Goal: Information Seeking & Learning: Learn about a topic

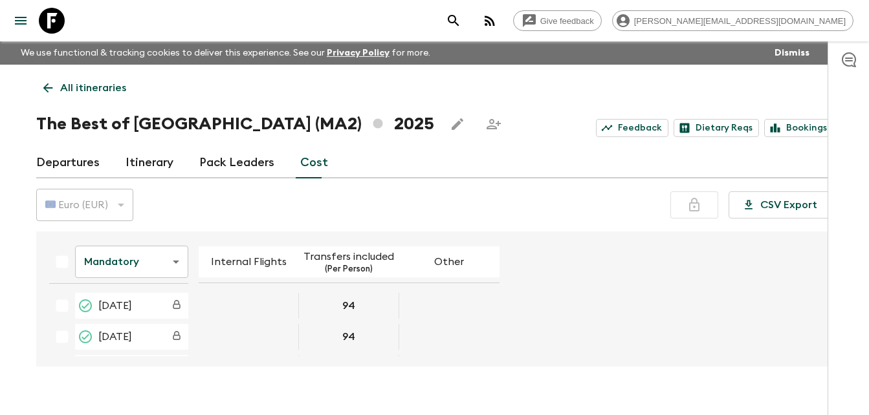
scroll to position [879, 0]
drag, startPoint x: 0, startPoint y: 0, endPoint x: 237, endPoint y: 165, distance: 288.6
click at [237, 165] on link "Pack Leaders" at bounding box center [236, 163] width 75 height 31
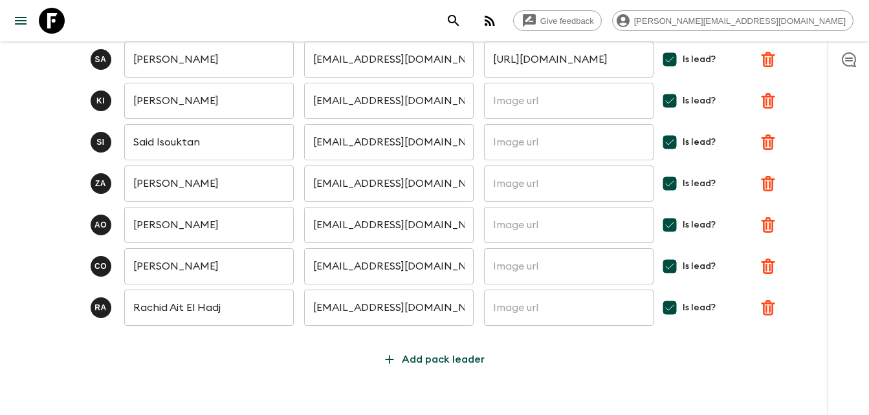
scroll to position [201, 0]
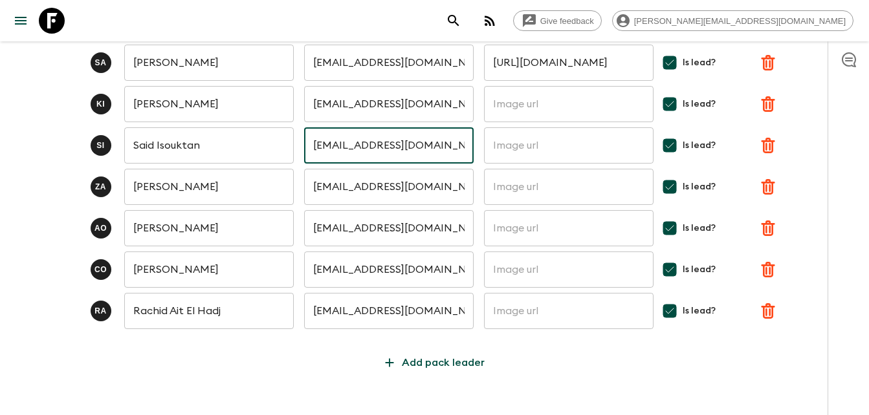
click at [384, 138] on input "[EMAIL_ADDRESS][DOMAIN_NAME]" at bounding box center [389, 145] width 170 height 36
click at [415, 147] on input "[EMAIL_ADDRESS][DOMAIN_NAME]" at bounding box center [389, 145] width 170 height 36
click at [373, 148] on input "text" at bounding box center [389, 145] width 170 height 36
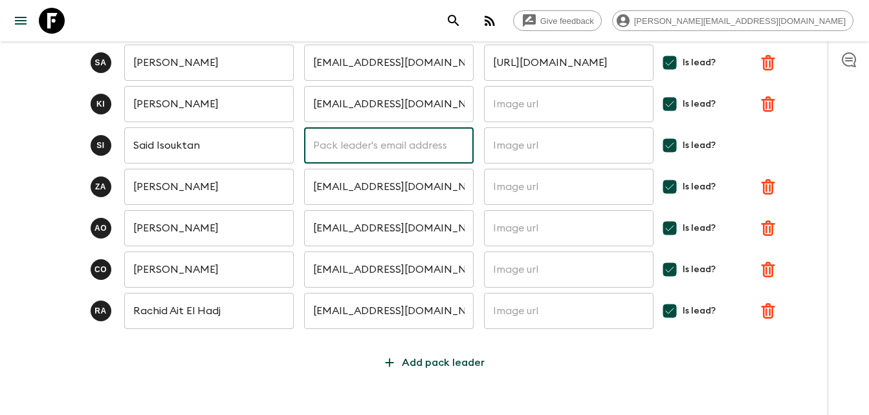
paste input "[EMAIL_ADDRESS][DOMAIN_NAME]"
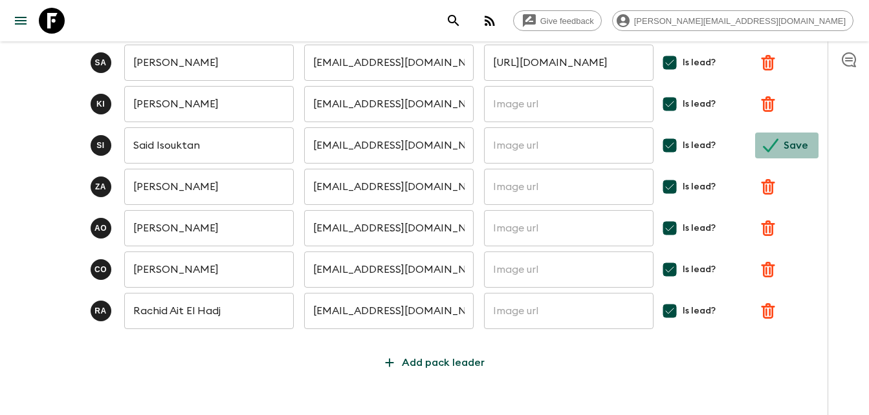
click at [778, 146] on icon "submit" at bounding box center [771, 146] width 16 height 16
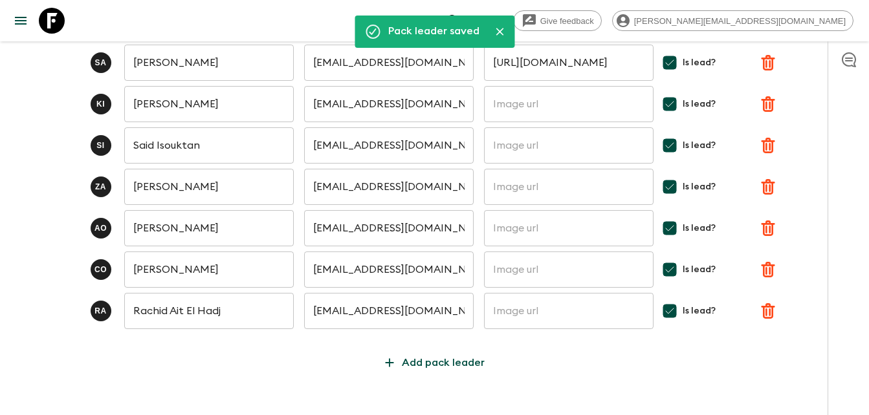
type input "[EMAIL_ADDRESS][DOMAIN_NAME]"
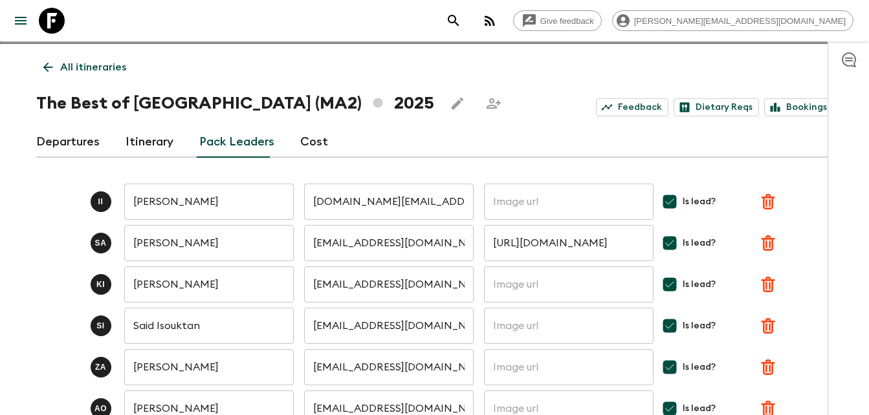
scroll to position [0, 0]
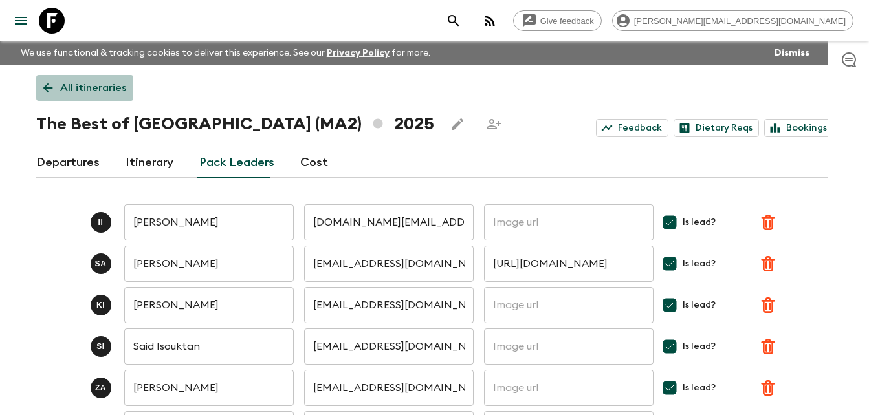
click at [43, 80] on link "All itineraries" at bounding box center [84, 88] width 97 height 26
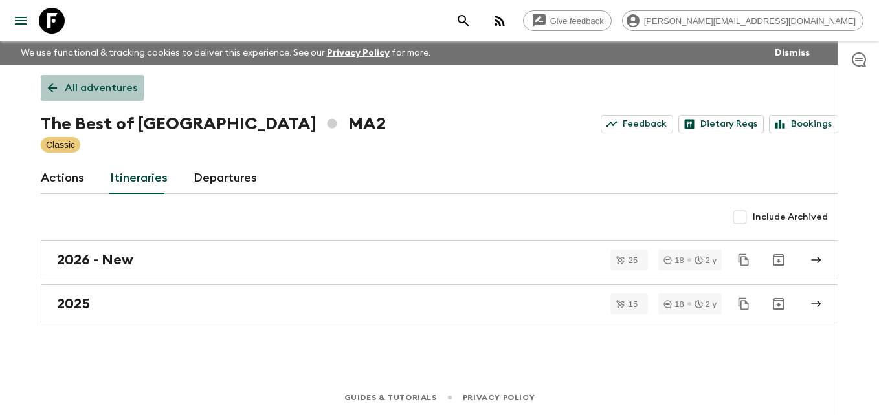
click at [43, 80] on link "All adventures" at bounding box center [93, 88] width 104 height 26
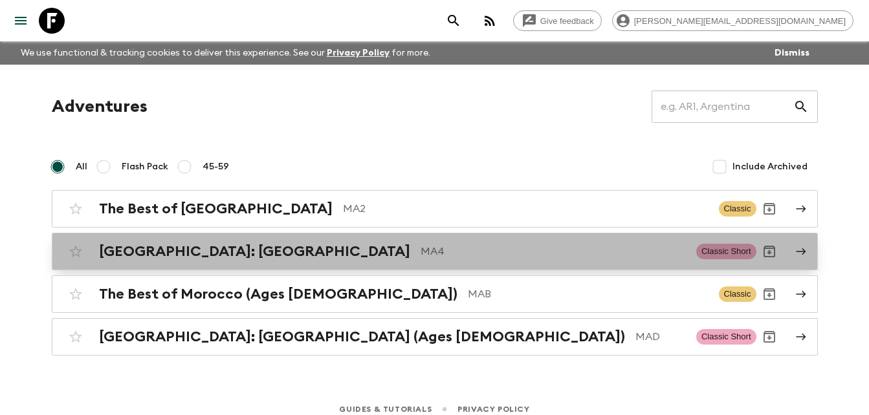
click at [207, 246] on h2 "[GEOGRAPHIC_DATA]: [GEOGRAPHIC_DATA]" at bounding box center [254, 251] width 311 height 17
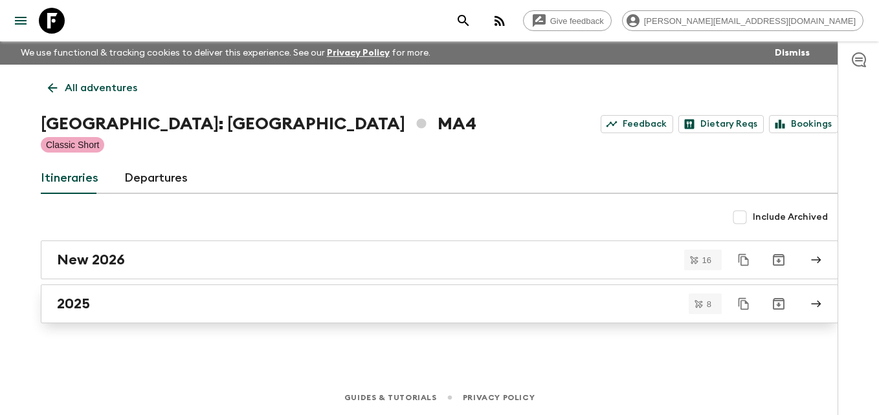
click at [89, 305] on h2 "2025" at bounding box center [73, 304] width 33 height 17
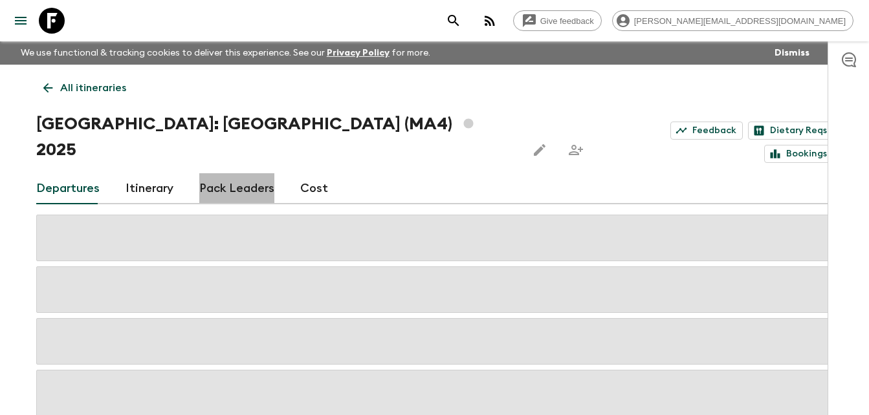
click at [241, 173] on link "Pack Leaders" at bounding box center [236, 188] width 75 height 31
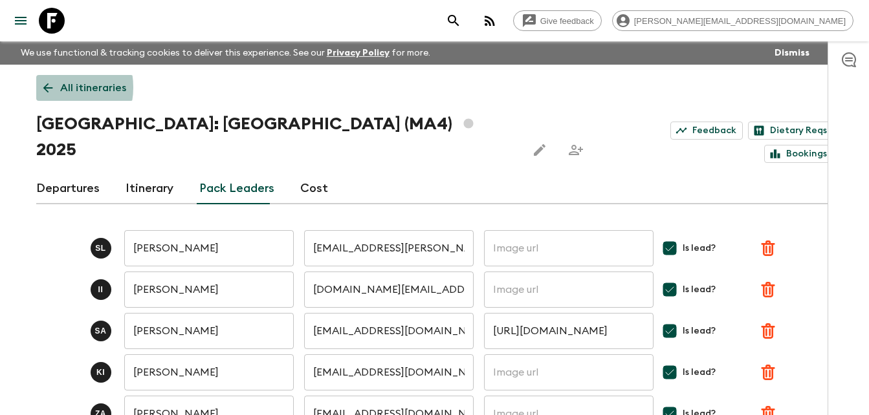
click at [52, 87] on icon at bounding box center [48, 88] width 14 height 14
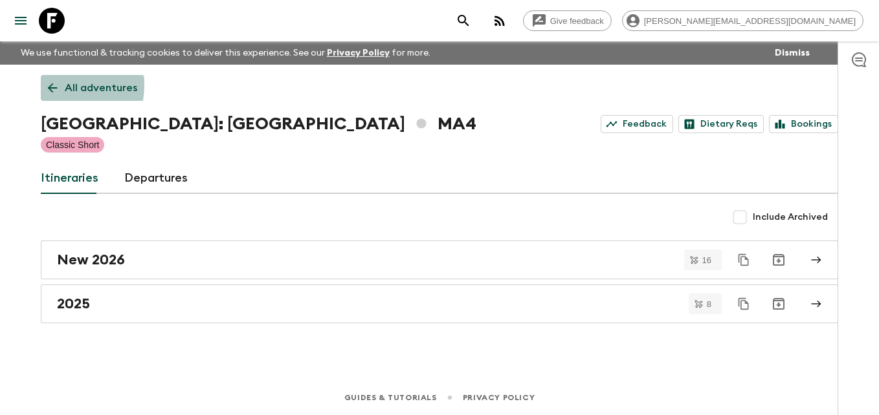
click at [46, 85] on icon at bounding box center [52, 88] width 14 height 14
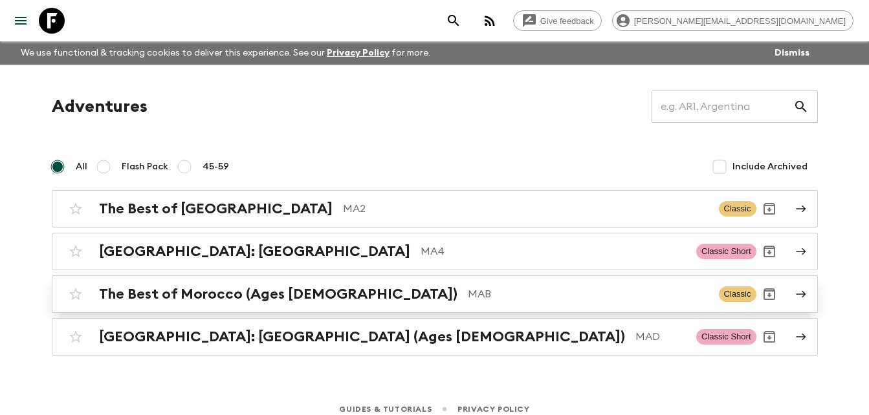
click at [223, 296] on h2 "The Best of Morocco (Ages [DEMOGRAPHIC_DATA])" at bounding box center [278, 294] width 358 height 17
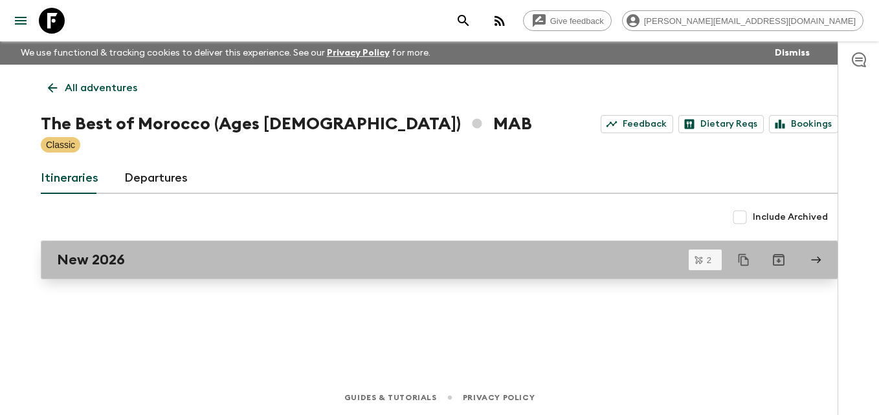
click at [103, 257] on h2 "New 2026" at bounding box center [91, 260] width 68 height 17
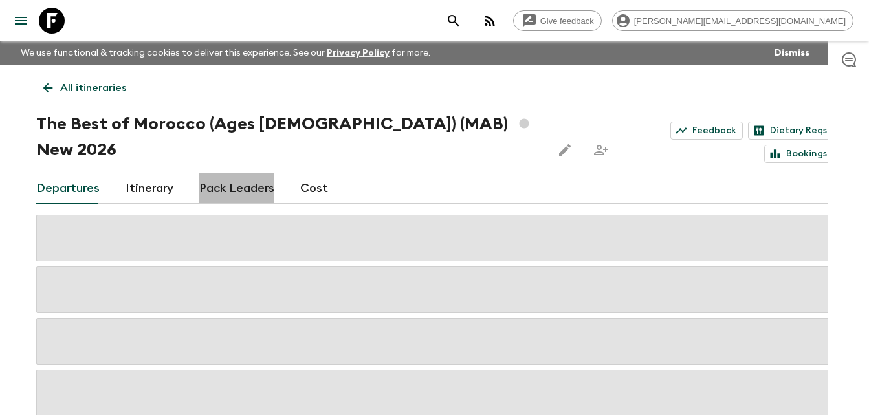
click at [242, 173] on link "Pack Leaders" at bounding box center [236, 188] width 75 height 31
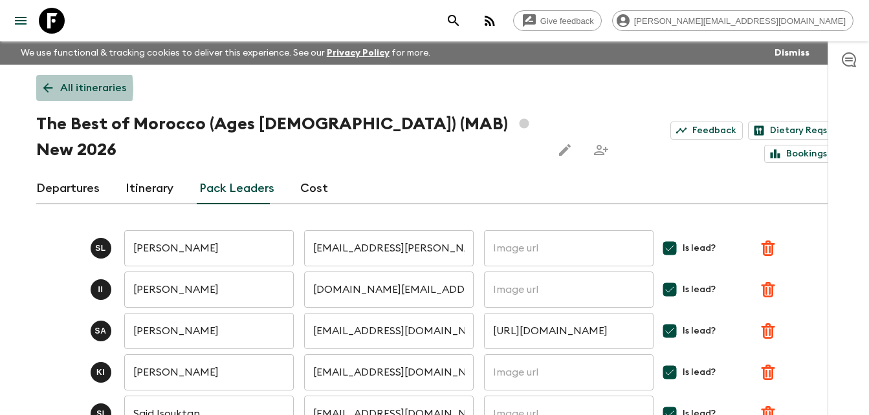
click at [47, 89] on icon at bounding box center [48, 88] width 14 height 14
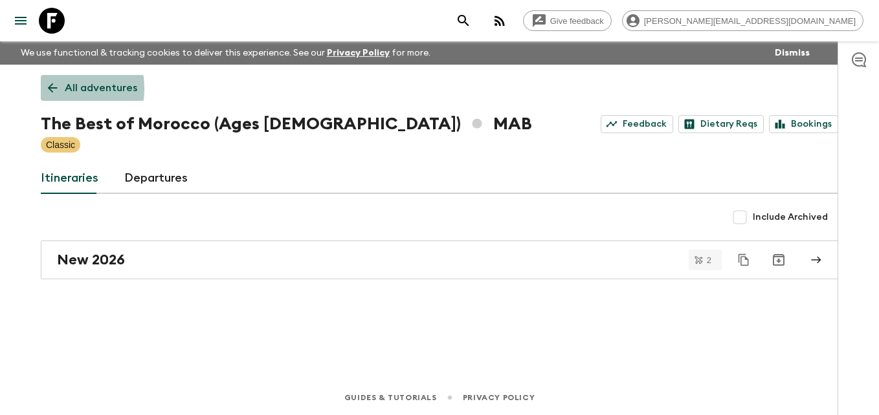
click at [47, 89] on icon at bounding box center [52, 88] width 14 height 14
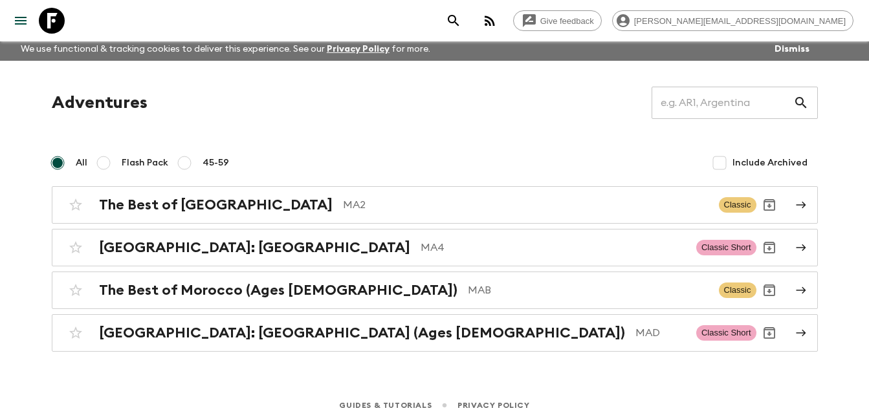
scroll to position [12, 0]
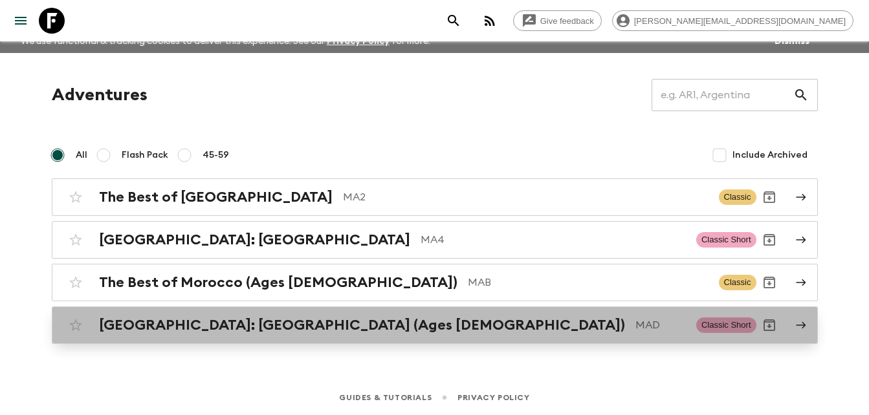
click at [184, 326] on h2 "[GEOGRAPHIC_DATA]: [GEOGRAPHIC_DATA] (Ages [DEMOGRAPHIC_DATA])" at bounding box center [362, 325] width 526 height 17
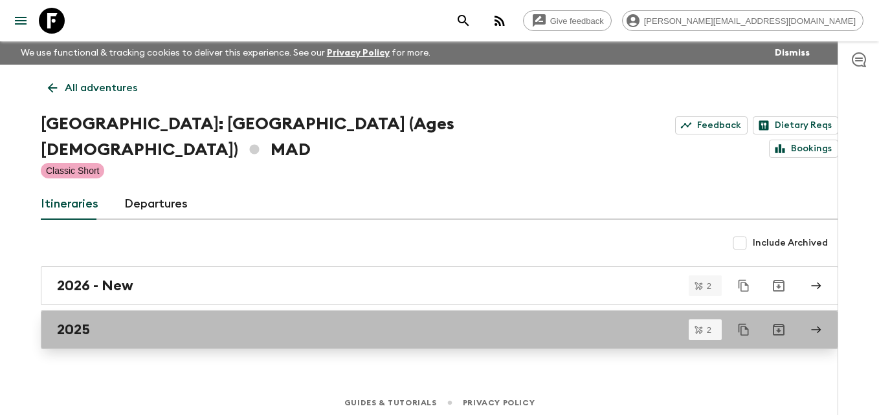
click at [85, 322] on h2 "2025" at bounding box center [73, 330] width 33 height 17
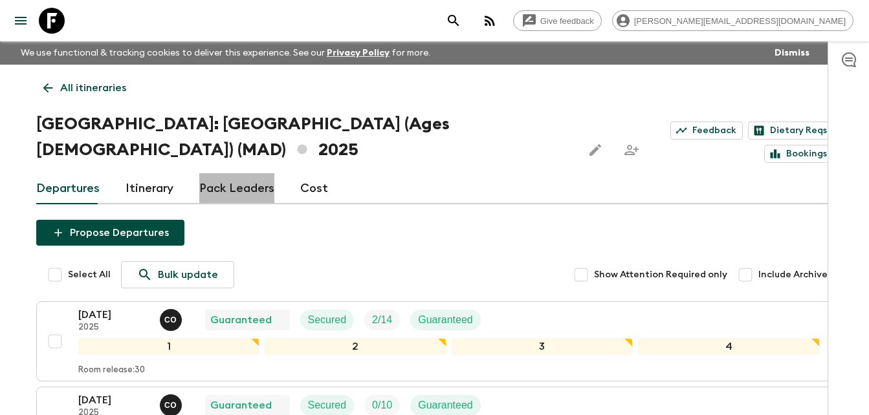
click at [245, 173] on link "Pack Leaders" at bounding box center [236, 188] width 75 height 31
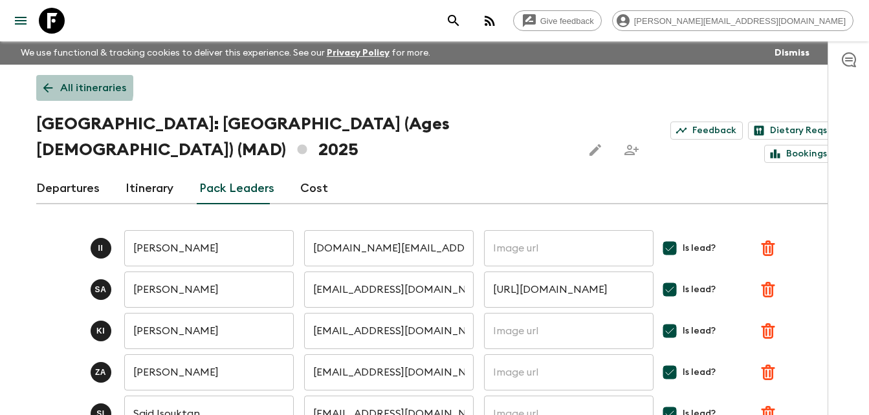
click at [45, 85] on icon at bounding box center [48, 88] width 14 height 14
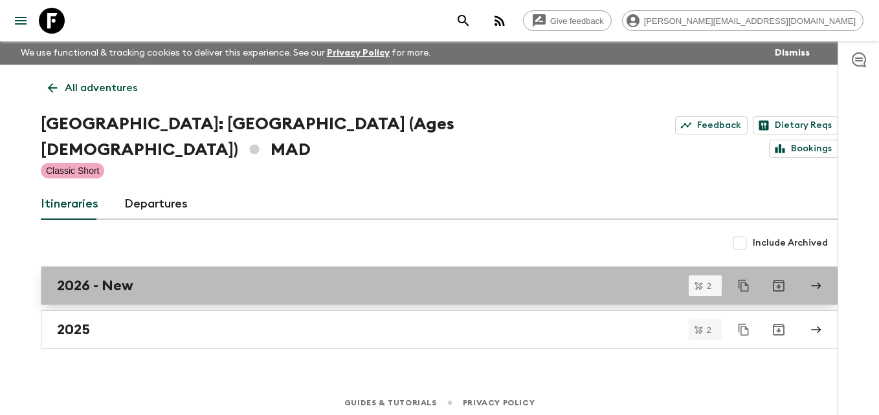
click at [117, 278] on h2 "2026 - New" at bounding box center [95, 286] width 76 height 17
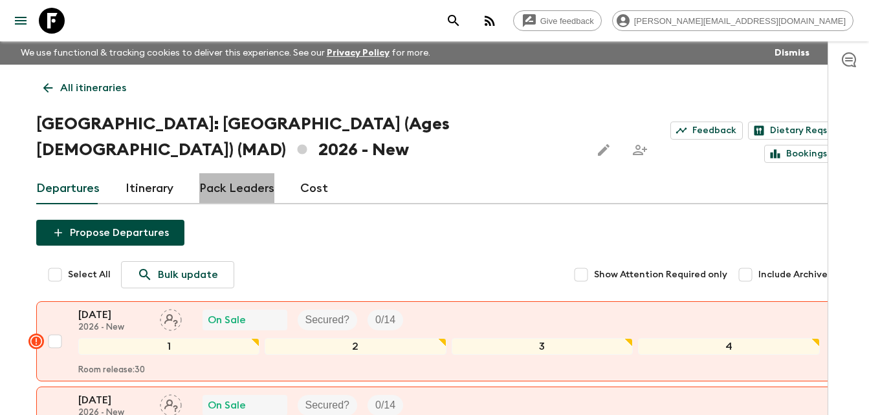
click at [246, 173] on link "Pack Leaders" at bounding box center [236, 188] width 75 height 31
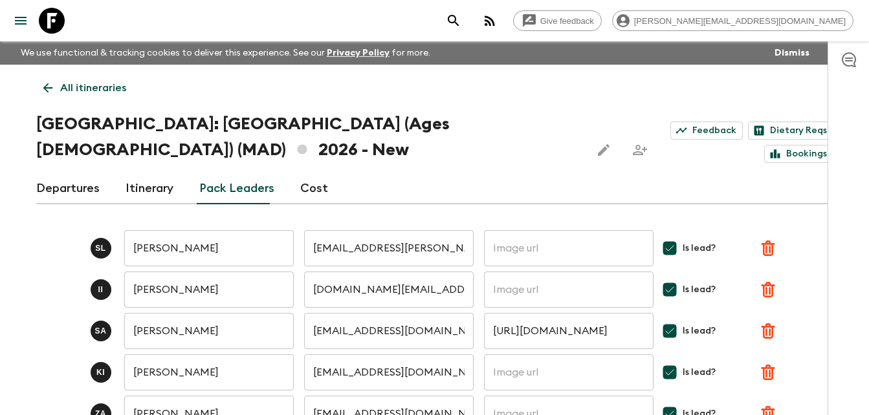
click at [44, 87] on icon at bounding box center [48, 88] width 14 height 14
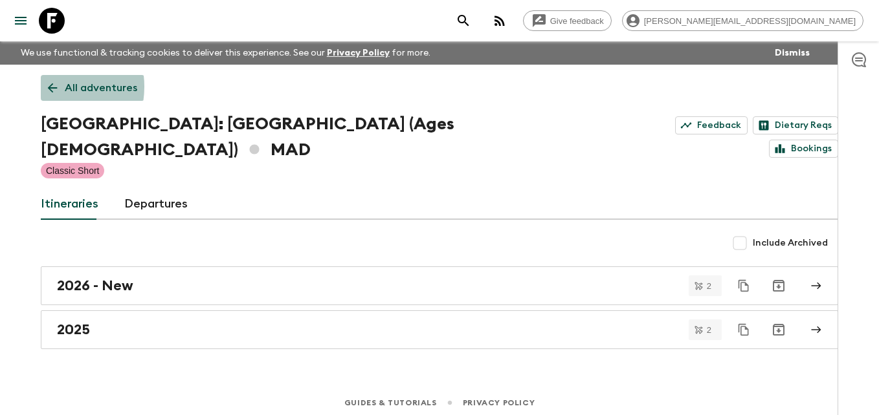
click at [44, 87] on link "All adventures" at bounding box center [93, 88] width 104 height 26
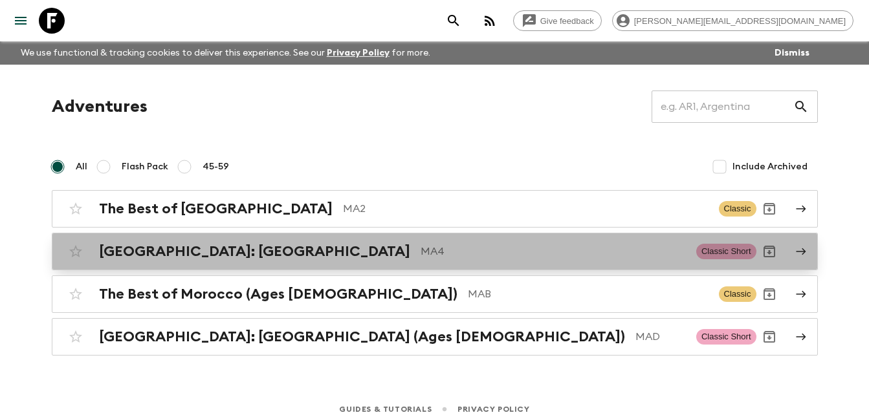
click at [195, 250] on h2 "[GEOGRAPHIC_DATA]: [GEOGRAPHIC_DATA]" at bounding box center [254, 251] width 311 height 17
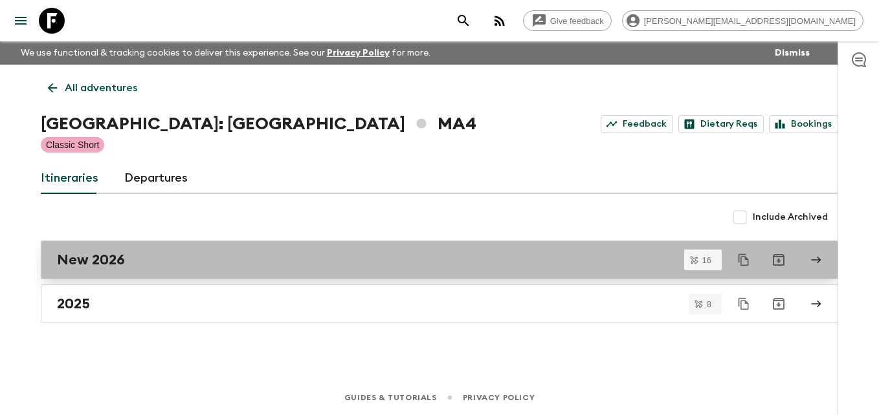
click at [115, 263] on h2 "New 2026" at bounding box center [91, 260] width 68 height 17
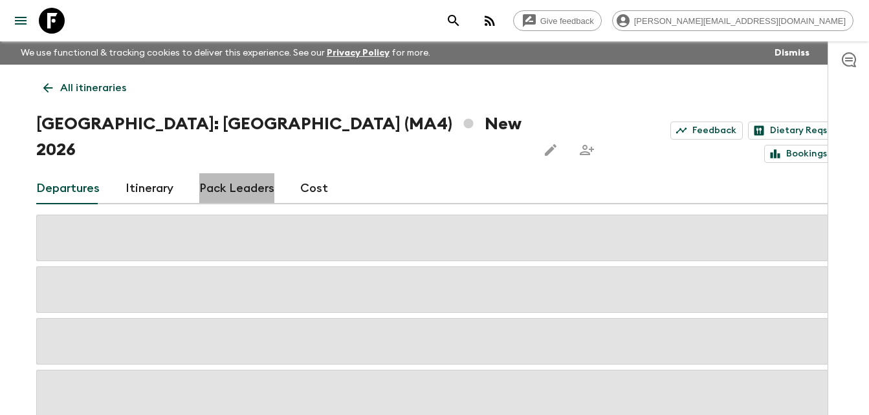
click at [241, 173] on link "Pack Leaders" at bounding box center [236, 188] width 75 height 31
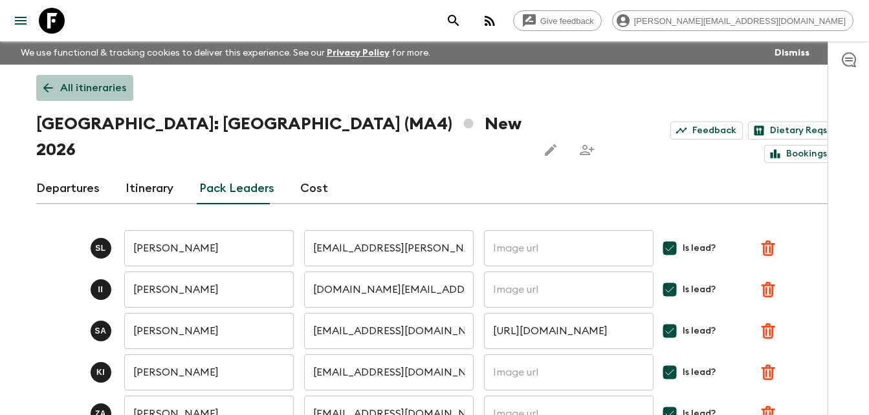
click at [47, 90] on icon at bounding box center [48, 88] width 14 height 14
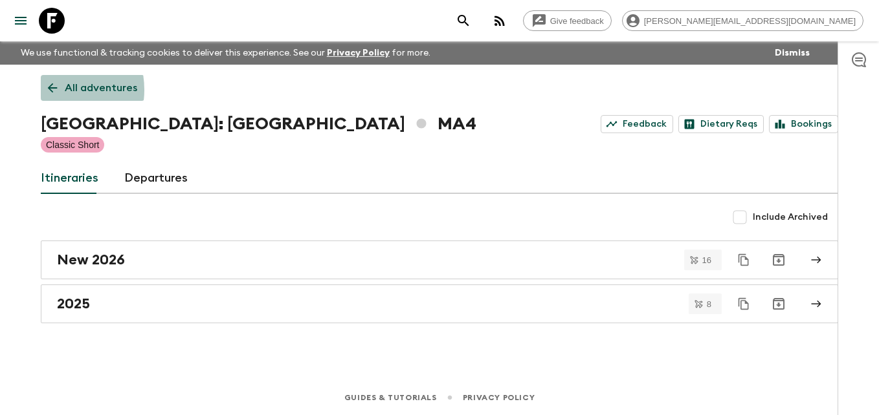
click at [47, 90] on icon at bounding box center [52, 88] width 14 height 14
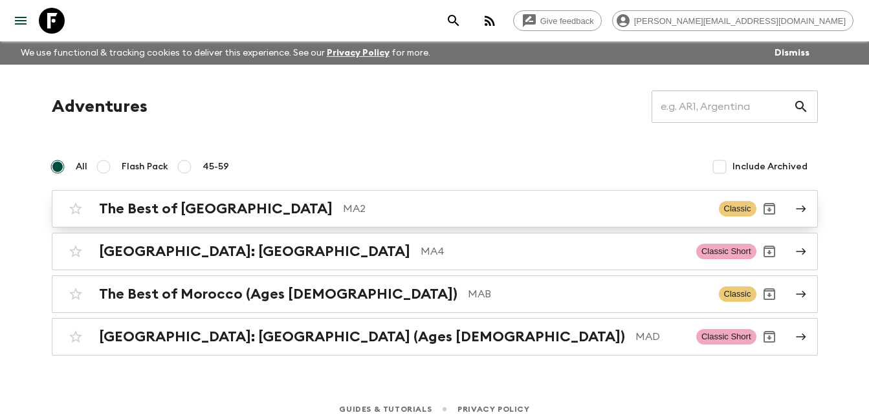
click at [194, 214] on h2 "The Best of [GEOGRAPHIC_DATA]" at bounding box center [216, 209] width 234 height 17
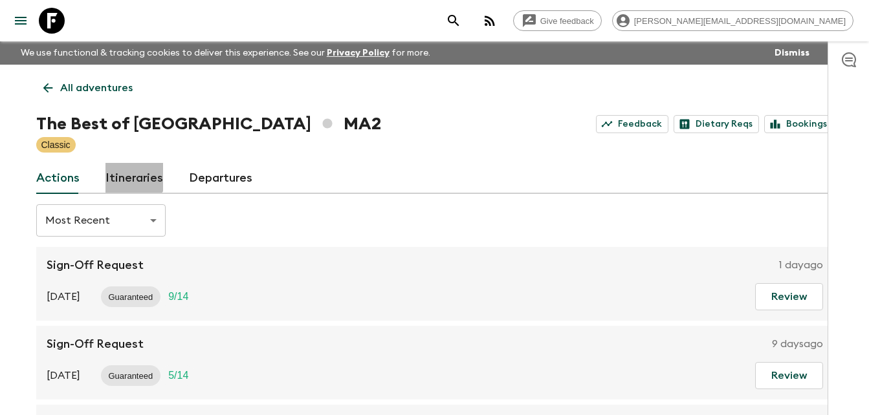
click at [131, 170] on link "Itineraries" at bounding box center [134, 178] width 58 height 31
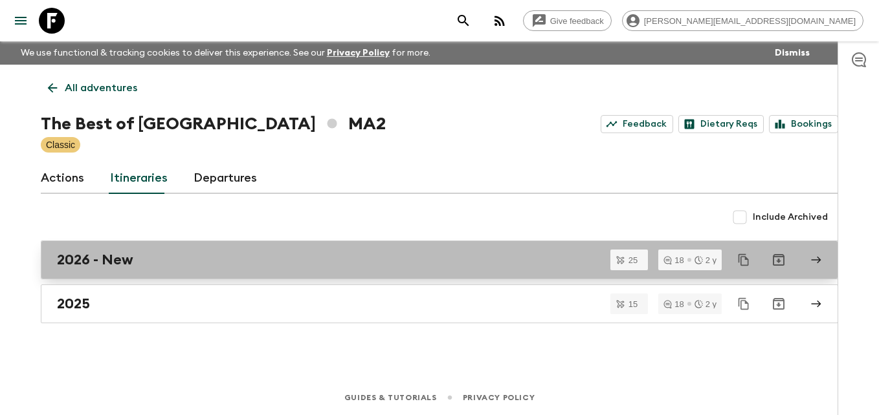
click at [97, 259] on h2 "2026 - New" at bounding box center [95, 260] width 76 height 17
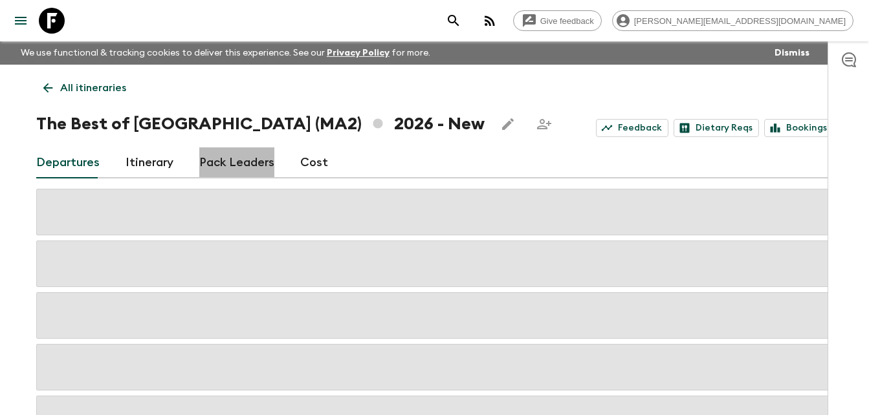
click at [245, 157] on link "Pack Leaders" at bounding box center [236, 163] width 75 height 31
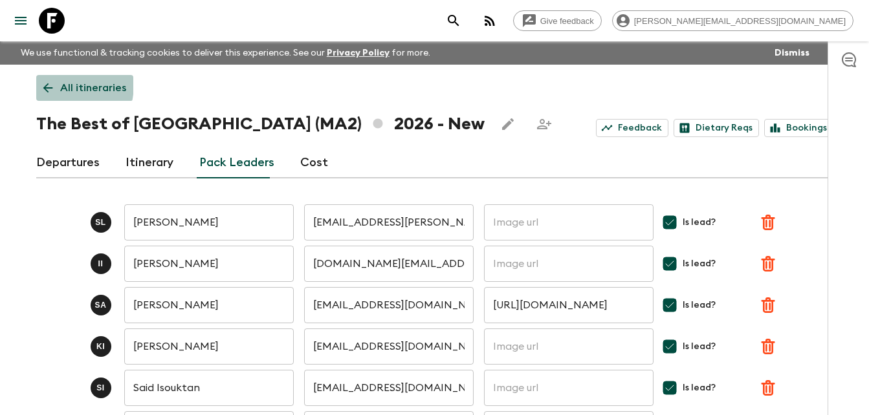
click at [47, 83] on icon at bounding box center [48, 88] width 14 height 14
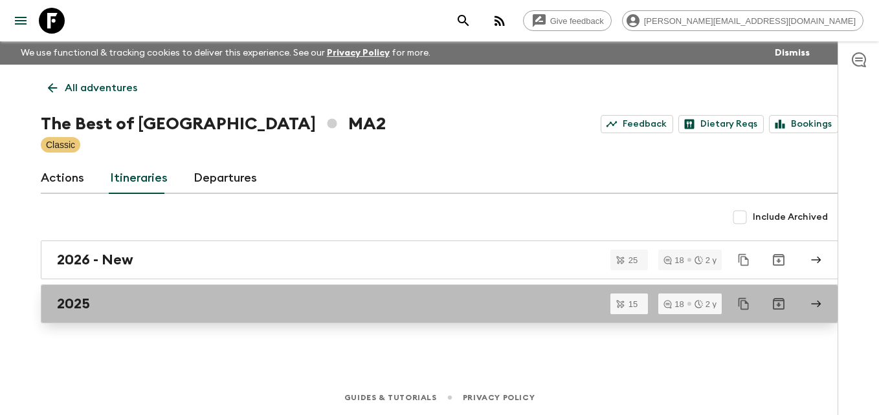
click at [83, 305] on h2 "2025" at bounding box center [73, 304] width 33 height 17
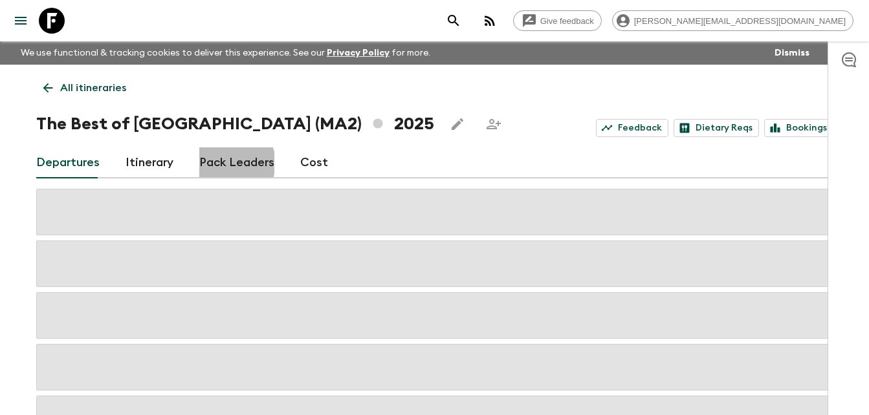
click at [229, 163] on link "Pack Leaders" at bounding box center [236, 163] width 75 height 31
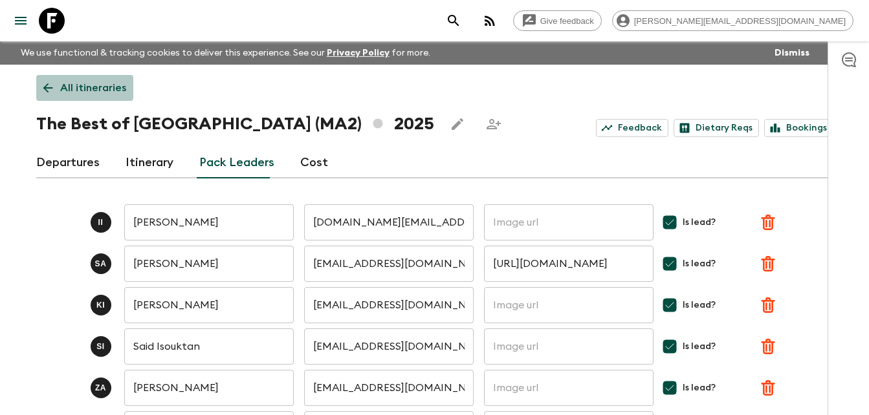
click at [45, 83] on icon at bounding box center [48, 88] width 14 height 14
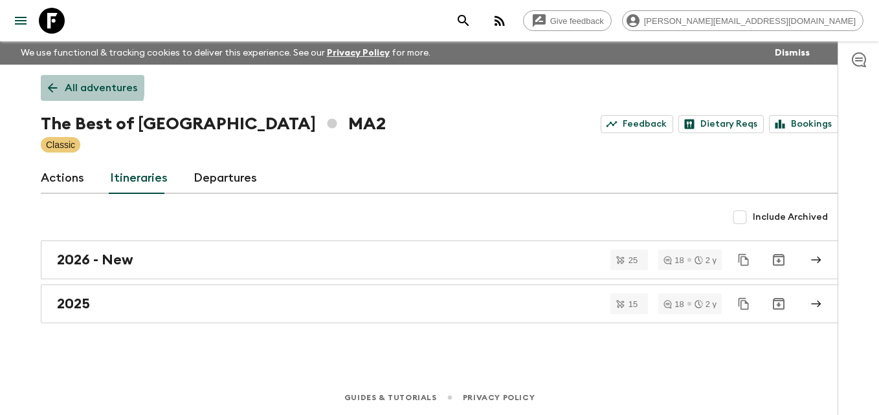
click at [45, 83] on icon at bounding box center [52, 88] width 14 height 14
